Goal: Information Seeking & Learning: Find specific fact

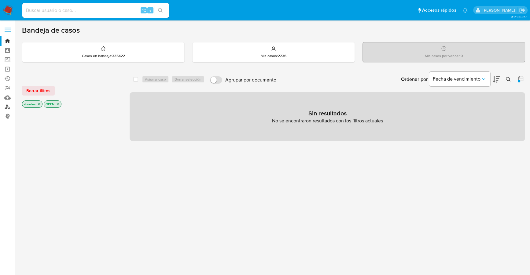
click at [6, 106] on link "Buscador de personas" at bounding box center [36, 106] width 73 height 9
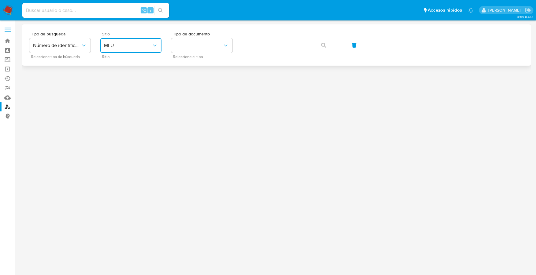
click at [129, 48] on span "MLU" at bounding box center [128, 45] width 48 height 6
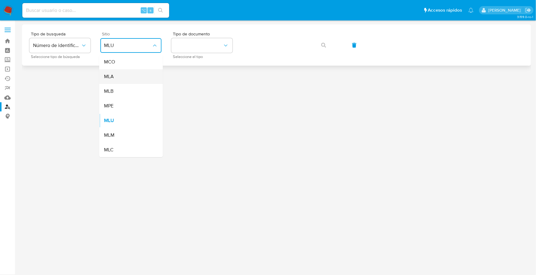
click at [120, 78] on div "MLA" at bounding box center [129, 76] width 50 height 15
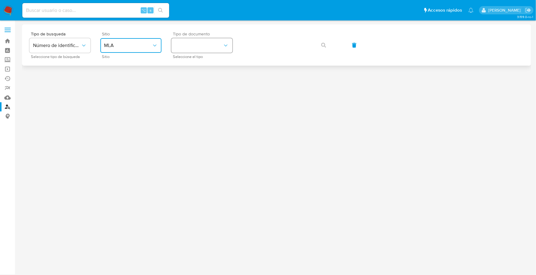
click at [188, 42] on button "identificationType" at bounding box center [201, 45] width 61 height 15
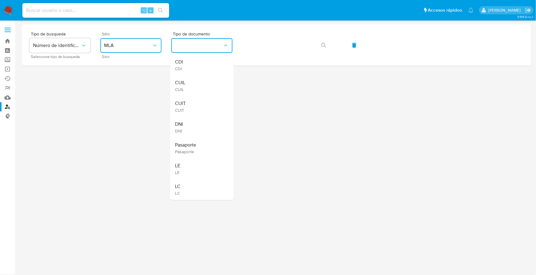
drag, startPoint x: 188, startPoint y: 123, endPoint x: 191, endPoint y: 121, distance: 4.3
click at [188, 123] on div "DNI DNI" at bounding box center [200, 127] width 50 height 21
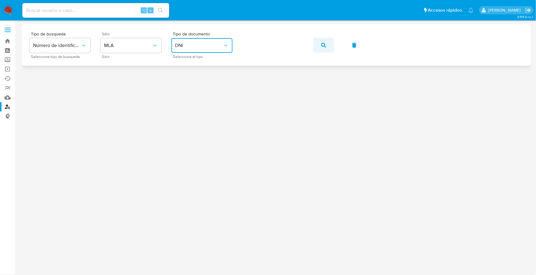
click at [323, 46] on icon "button" at bounding box center [323, 45] width 5 height 5
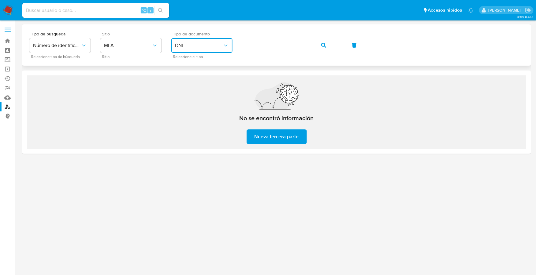
click at [193, 50] on button "DNI" at bounding box center [201, 45] width 61 height 15
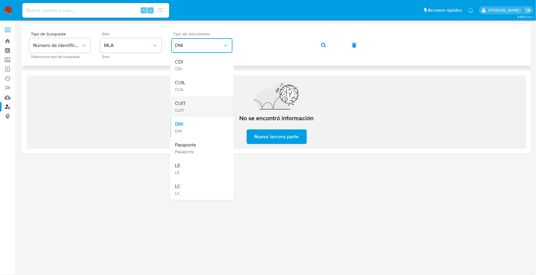
click at [187, 110] on div "CUIT CUIT" at bounding box center [200, 106] width 50 height 21
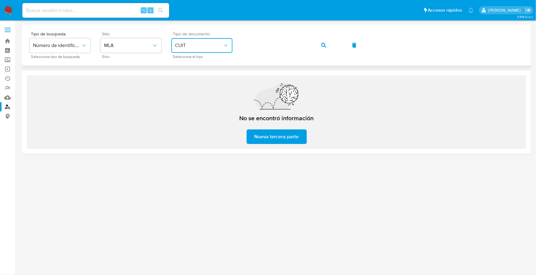
click at [227, 46] on div "Tipo de busqueda Número de identificación Seleccione tipo de búsqueda Sitio MLA…" at bounding box center [276, 45] width 494 height 27
click at [322, 43] on icon "button" at bounding box center [323, 45] width 5 height 5
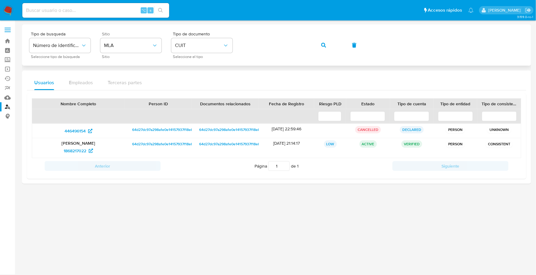
click at [240, 45] on div "Tipo de busqueda Número de identificación Seleccione tipo de búsqueda Sitio MLA…" at bounding box center [276, 45] width 494 height 27
click at [315, 47] on button "button" at bounding box center [323, 45] width 21 height 15
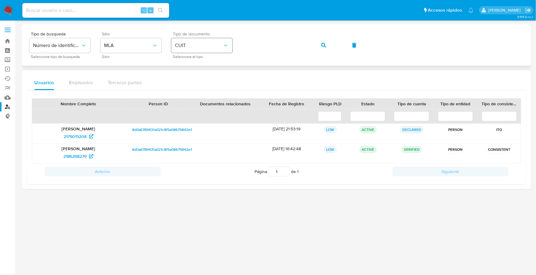
click at [223, 44] on div "Tipo de busqueda Número de identificación Seleccione tipo de búsqueda Sitio MLA…" at bounding box center [276, 45] width 494 height 27
click at [315, 44] on button "button" at bounding box center [323, 45] width 21 height 15
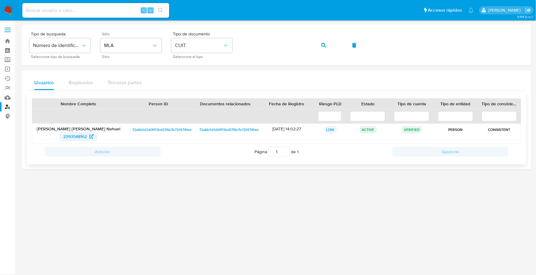
click at [76, 133] on span "2393548162" at bounding box center [75, 137] width 24 height 10
click at [225, 41] on div "Tipo de busqueda Número de identificación Seleccione tipo de búsqueda Sitio MLA…" at bounding box center [276, 45] width 494 height 27
click at [324, 46] on icon "button" at bounding box center [323, 45] width 5 height 5
click at [66, 137] on span "1506145413" at bounding box center [75, 137] width 22 height 10
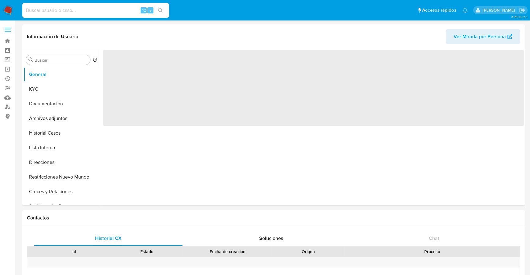
select select "10"
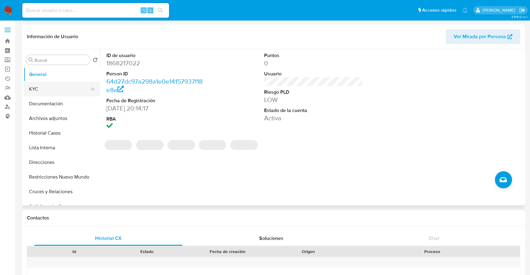
click at [40, 89] on button "KYC" at bounding box center [60, 89] width 72 height 15
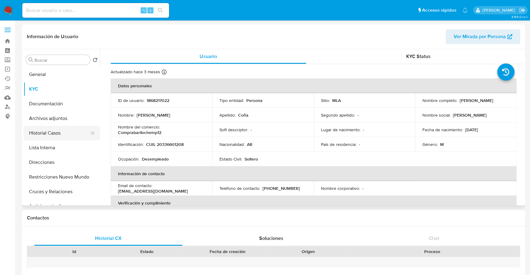
click at [54, 134] on button "Historial Casos" at bounding box center [60, 133] width 72 height 15
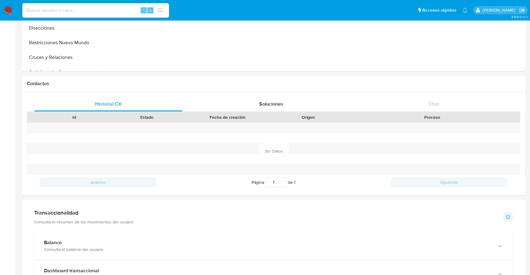
scroll to position [279, 0]
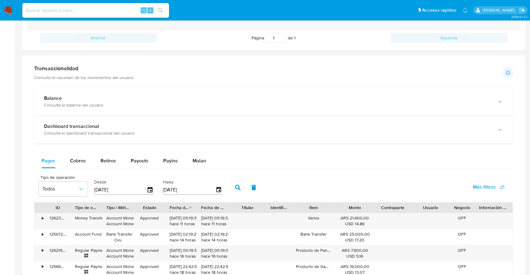
click at [70, 69] on h1 "Transaccionalidad" at bounding box center [83, 68] width 99 height 7
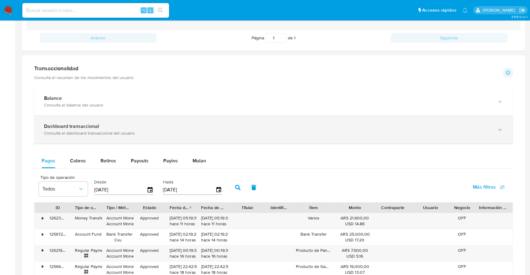
click at [80, 136] on div "Dashboard transaccional Consulta el dashboard transaccional del usuario" at bounding box center [273, 130] width 479 height 28
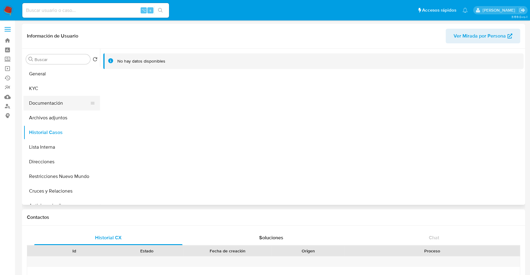
scroll to position [0, 0]
click at [48, 75] on button "General" at bounding box center [60, 74] width 72 height 15
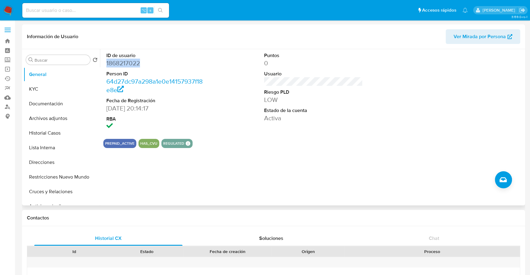
copy dd "1868217022"
click at [27, 93] on button "KYC" at bounding box center [60, 89] width 72 height 15
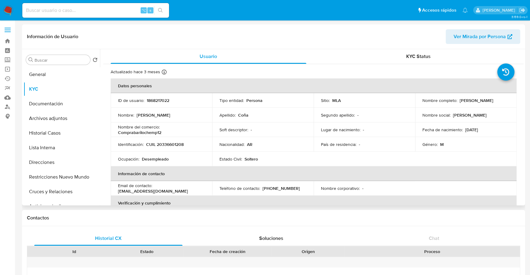
click at [153, 101] on p "1868217022" at bounding box center [158, 101] width 23 height 6
copy p "1868217022"
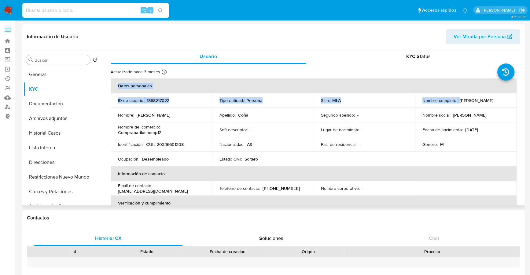
drag, startPoint x: 458, startPoint y: 101, endPoint x: 516, endPoint y: 101, distance: 58.1
copy table "Datos personales ID de usuario : 1868217022 Tipo entidad : Persona Sitio : MLA …"
click at [471, 99] on p "Gonzalo Fabian Coña" at bounding box center [477, 101] width 34 height 6
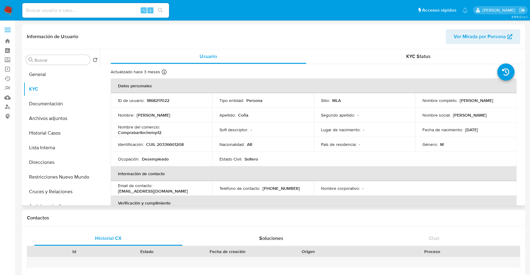
drag, startPoint x: 458, startPoint y: 101, endPoint x: 502, endPoint y: 102, distance: 44.3
click at [502, 102] on div "Nombre completo : Gonzalo Fabian Coña" at bounding box center [465, 101] width 87 height 6
copy p "Gonzalo Fabian Coña"
click at [176, 145] on p "CUIL 20336601208" at bounding box center [165, 145] width 38 height 6
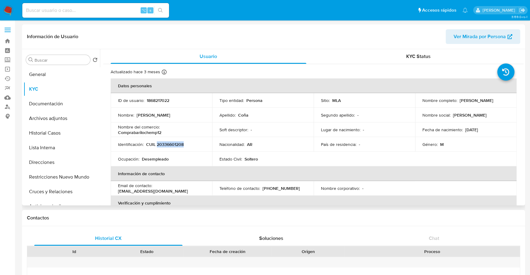
copy p "20336601208"
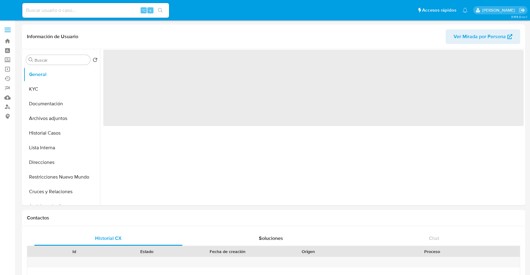
select select "10"
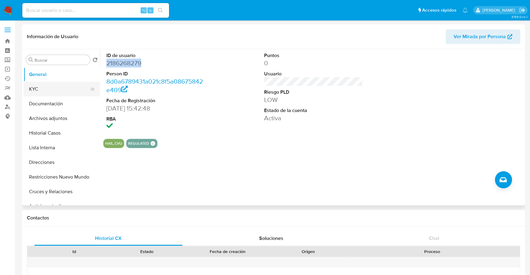
click at [36, 92] on button "KYC" at bounding box center [60, 89] width 72 height 15
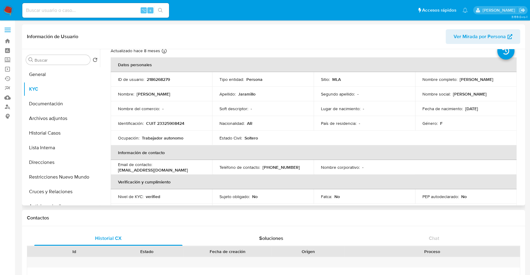
scroll to position [26, 0]
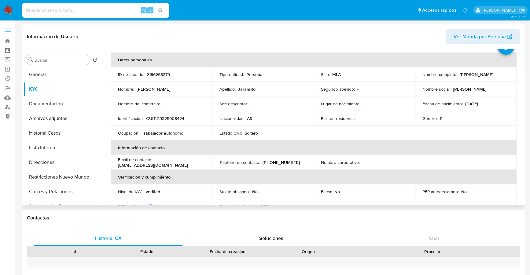
drag, startPoint x: 420, startPoint y: 78, endPoint x: 462, endPoint y: 79, distance: 41.6
click at [473, 80] on td "Nombre completo : Martha Luciana Jaramillo" at bounding box center [465, 74] width 101 height 15
copy p "[PERSON_NAME]"
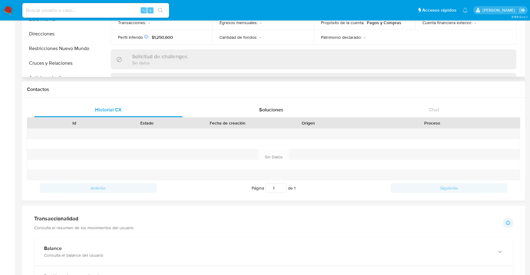
scroll to position [155, 0]
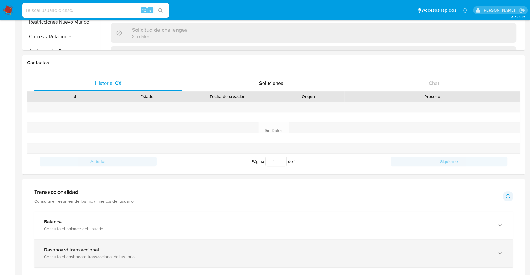
click at [68, 254] on div "Consulta el dashboard transaccional del usuario" at bounding box center [267, 257] width 447 height 6
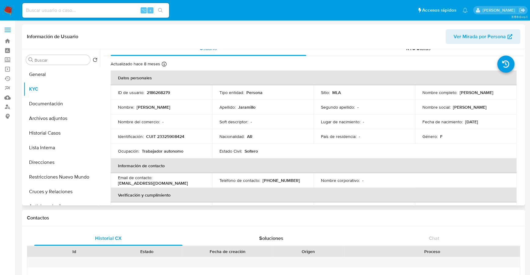
scroll to position [0, 0]
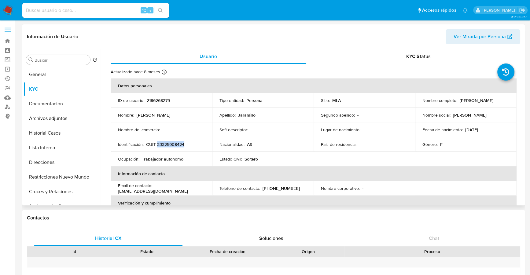
copy p "23325908424"
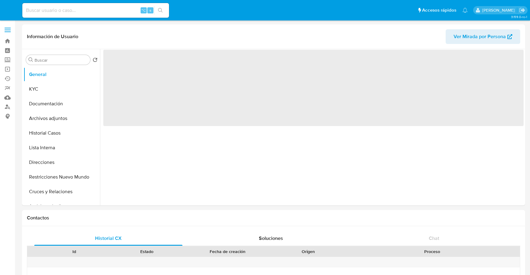
select select "10"
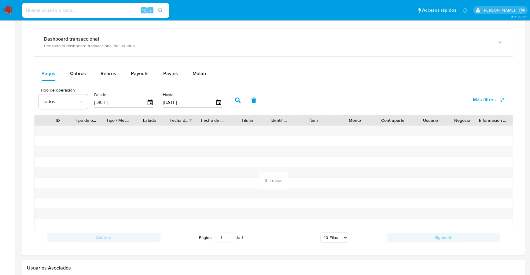
scroll to position [307, 0]
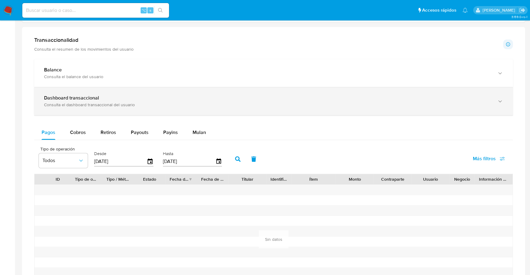
click at [73, 96] on b "Dashboard transaccional" at bounding box center [71, 97] width 55 height 7
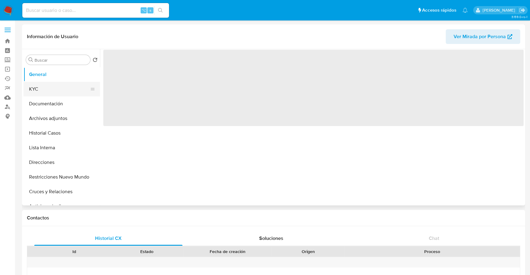
select select "10"
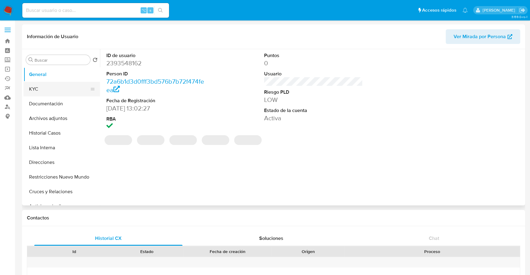
click at [31, 88] on button "KYC" at bounding box center [60, 89] width 72 height 15
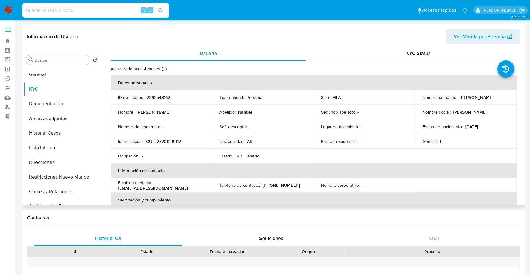
scroll to position [8, 0]
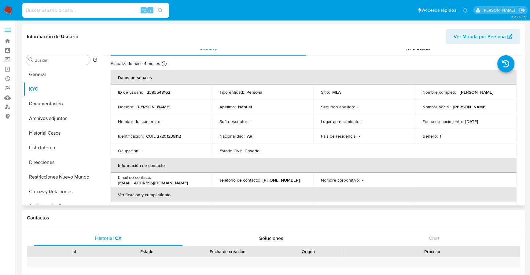
drag, startPoint x: 457, startPoint y: 91, endPoint x: 506, endPoint y: 93, distance: 49.2
click at [506, 93] on div "Nombre completo : Maria Isabel Nahuel" at bounding box center [465, 93] width 87 height 6
copy p "Maria Isabel Nahuel"
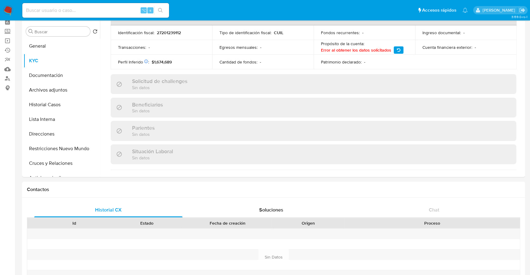
scroll to position [142, 0]
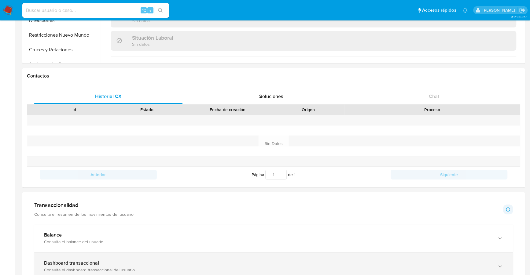
click at [82, 267] on div "Consulta el dashboard transaccional del usuario" at bounding box center [267, 270] width 447 height 6
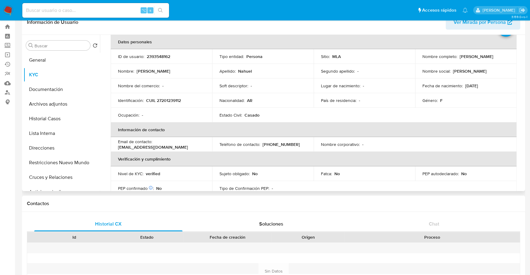
scroll to position [29, 0]
click at [175, 98] on p "CUIL 27201239112" at bounding box center [163, 101] width 35 height 6
copy p "27201239112"
click at [45, 62] on button "General" at bounding box center [60, 60] width 72 height 15
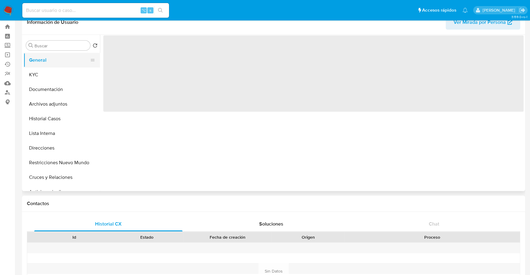
scroll to position [0, 0]
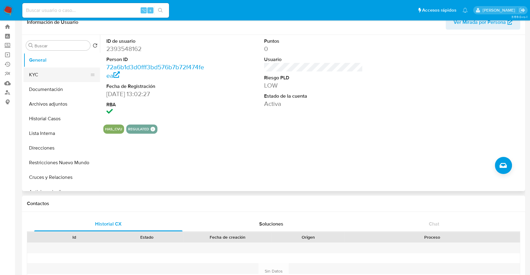
click at [43, 76] on button "KYC" at bounding box center [60, 75] width 72 height 15
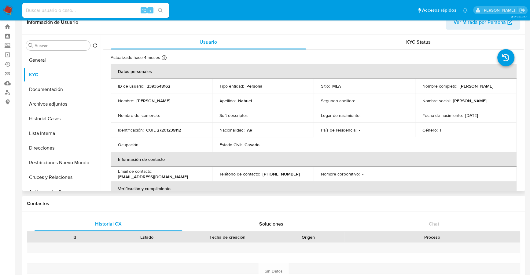
click at [171, 131] on p "CUIL 27201239112" at bounding box center [163, 130] width 35 height 6
copy p "27201239112"
copy p "2393548162"
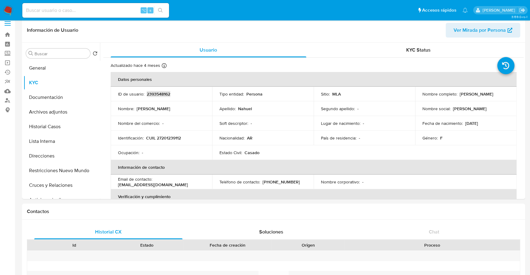
scroll to position [5, 0]
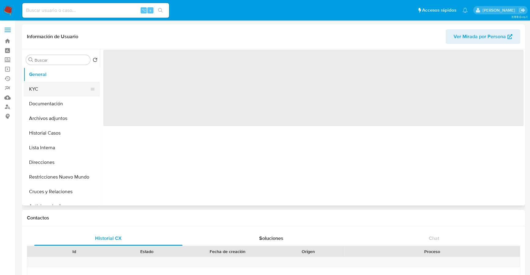
select select "10"
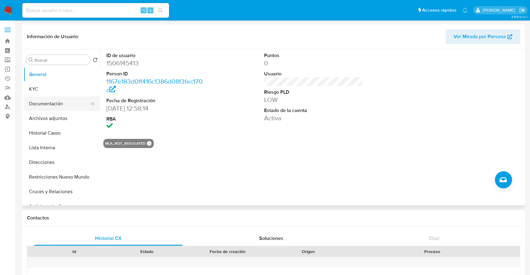
click at [50, 105] on button "Documentación" at bounding box center [60, 104] width 72 height 15
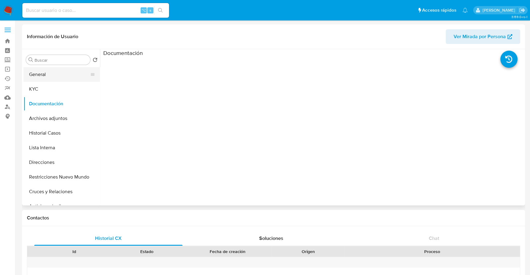
click at [42, 70] on button "General" at bounding box center [60, 74] width 72 height 15
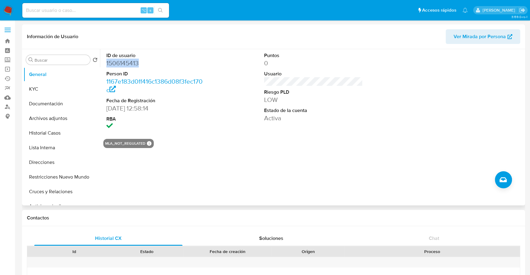
click at [127, 63] on dd "1506145413" at bounding box center [155, 63] width 99 height 9
click at [25, 93] on button "KYC" at bounding box center [60, 89] width 72 height 15
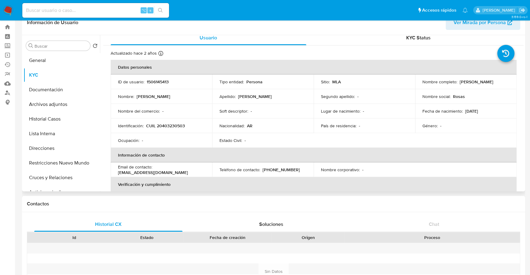
scroll to position [5, 0]
drag, startPoint x: 458, startPoint y: 81, endPoint x: 512, endPoint y: 82, distance: 53.5
click at [513, 83] on td "Nombre completo : [PERSON_NAME]" at bounding box center [465, 82] width 101 height 15
copy p "[PERSON_NAME]"
click at [168, 126] on p "CUIL 20403230503" at bounding box center [165, 126] width 39 height 6
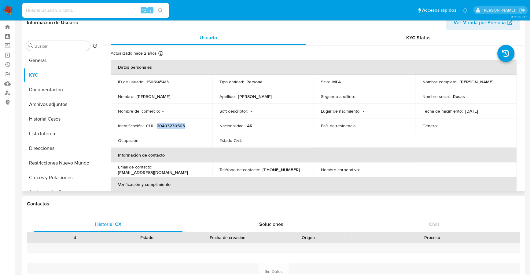
click at [168, 126] on p "CUIL 20403230503" at bounding box center [165, 126] width 39 height 6
copy p "20403230503"
